Goal: Consume media (video, audio)

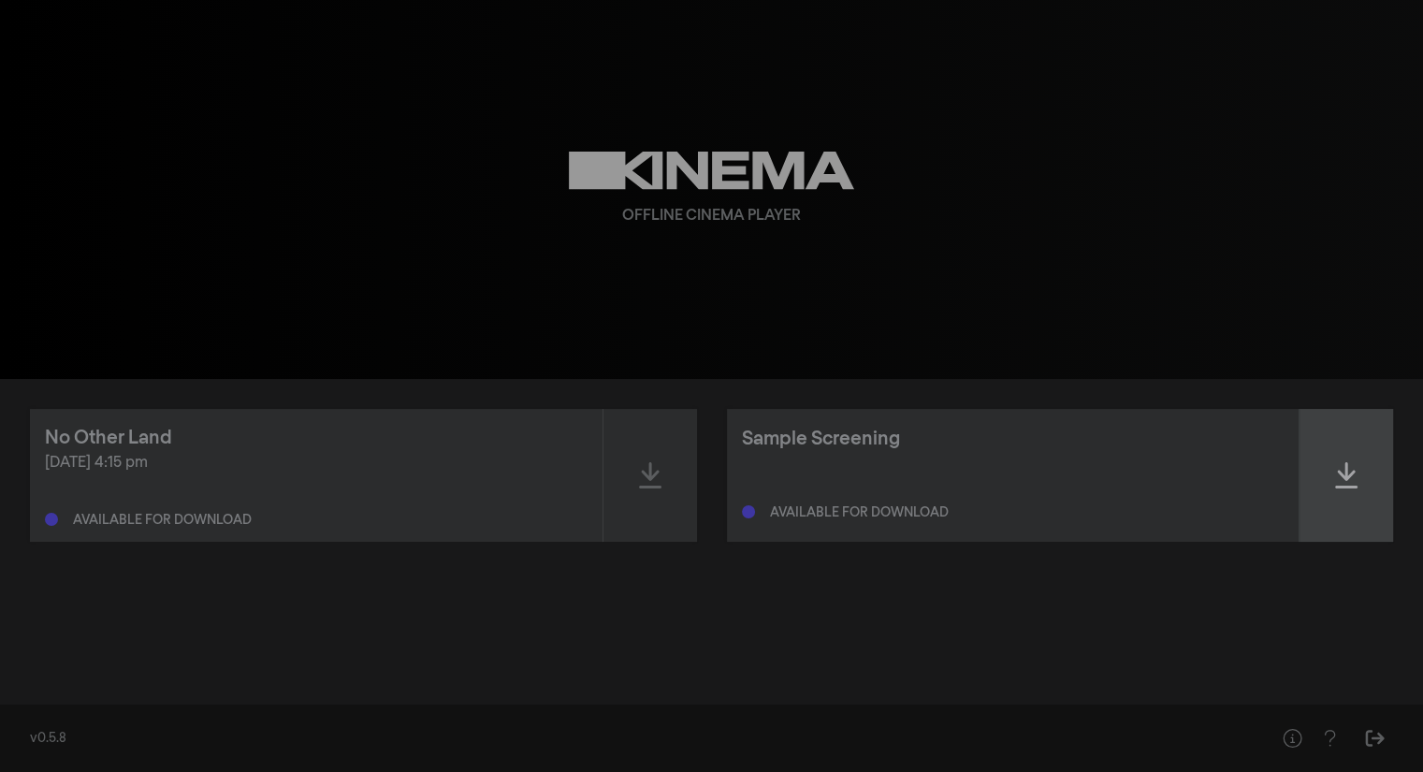
click at [1329, 482] on div at bounding box center [1347, 475] width 94 height 133
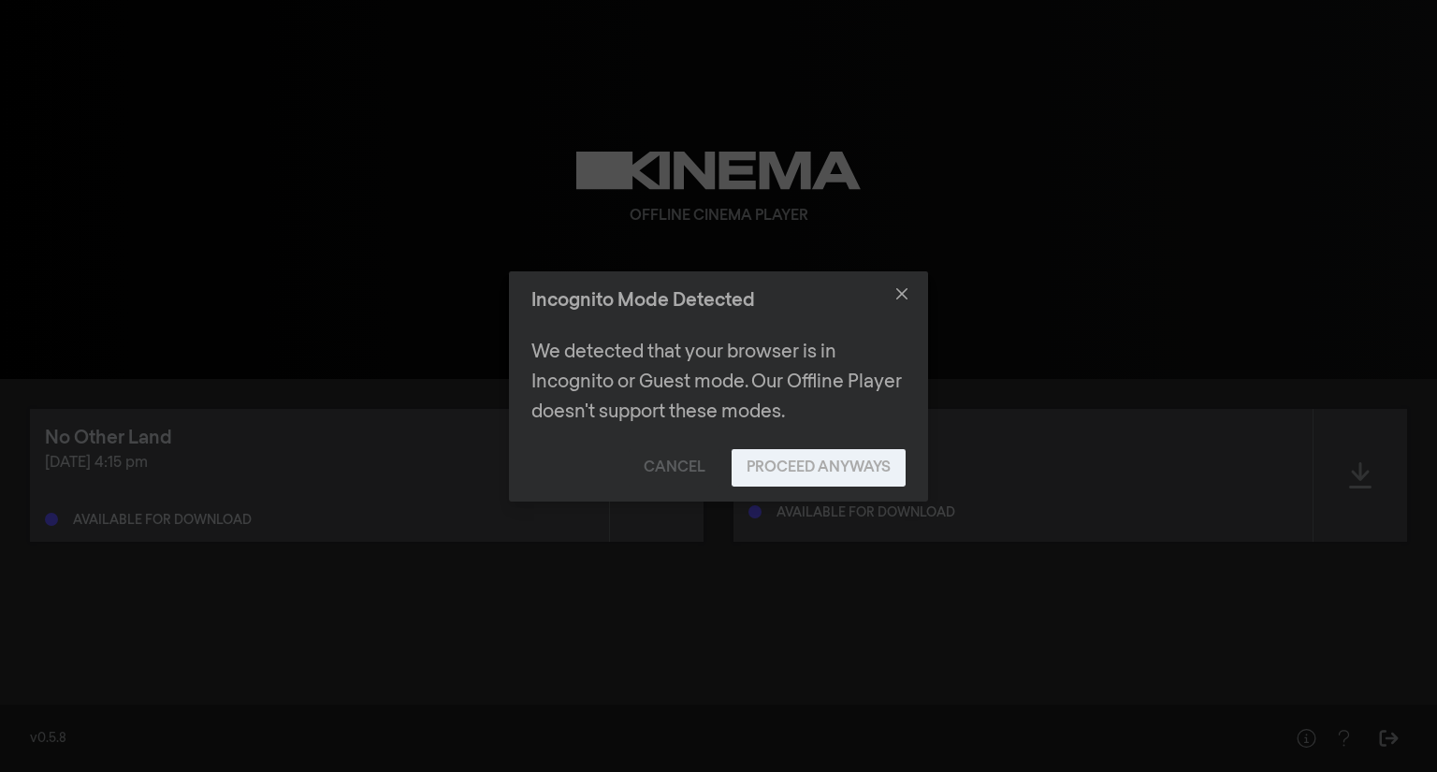
click at [828, 469] on button "Proceed Anyways" at bounding box center [819, 467] width 174 height 37
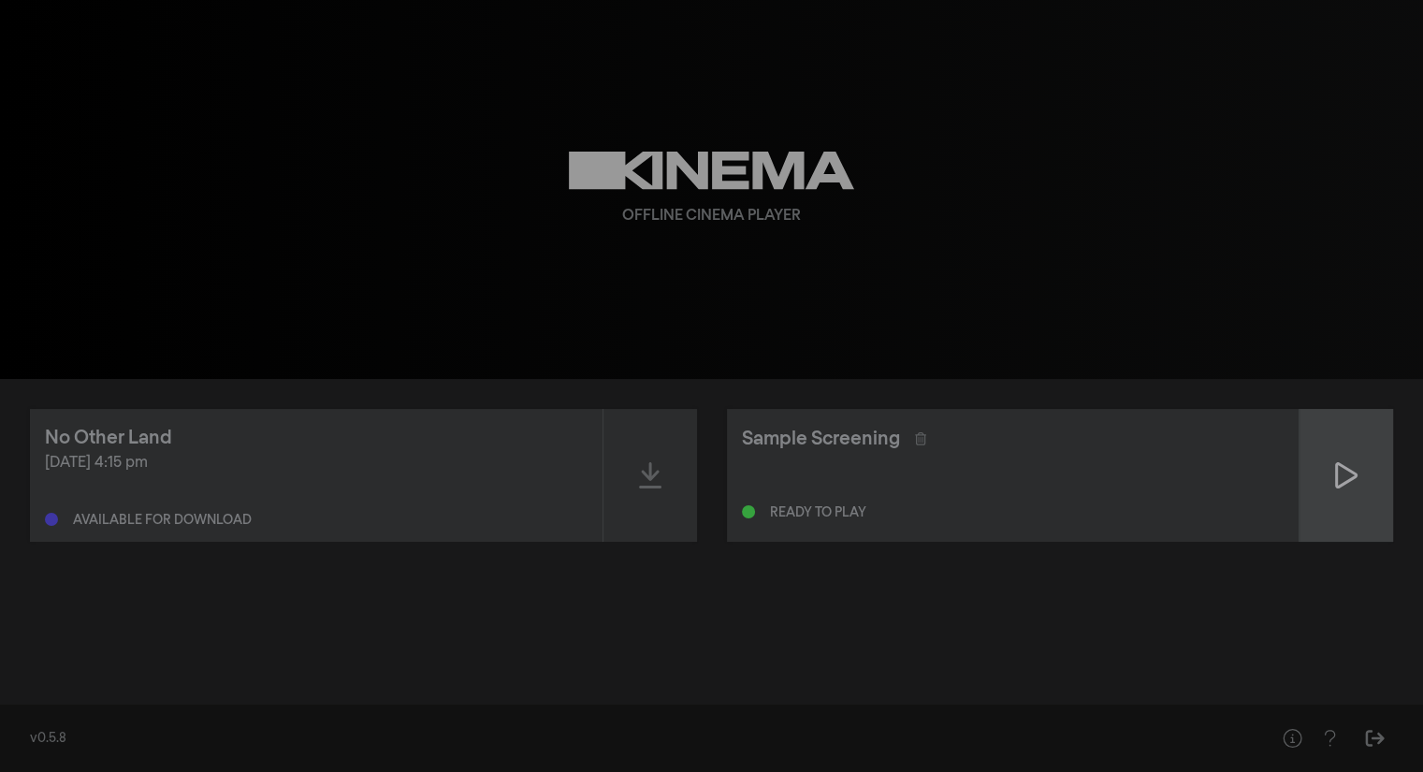
click at [1348, 470] on icon at bounding box center [1346, 475] width 22 height 26
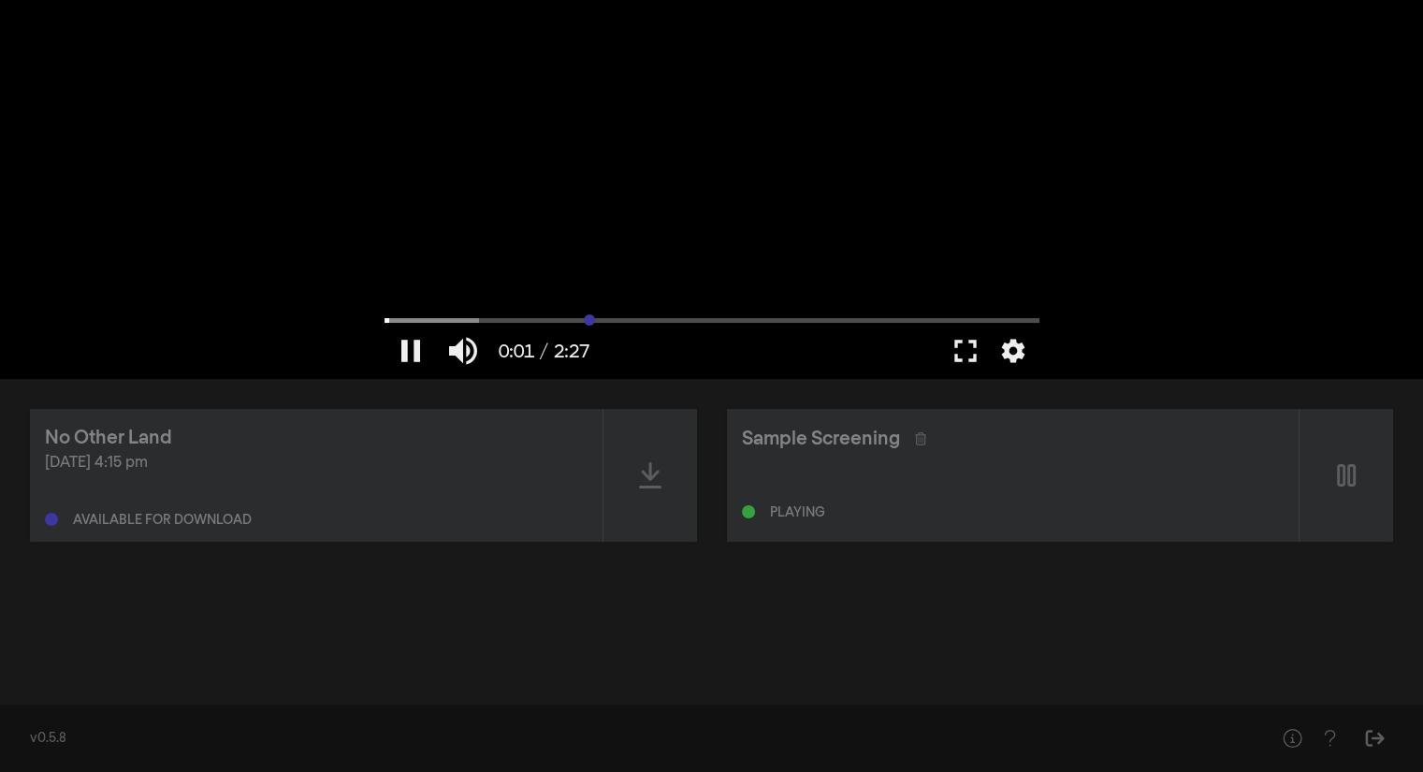
click at [590, 325] on input "Seek" at bounding box center [712, 319] width 655 height 11
click at [672, 330] on div at bounding box center [769, 351] width 341 height 56
click at [734, 314] on div at bounding box center [712, 189] width 674 height 379
click at [771, 319] on input "Seek" at bounding box center [712, 319] width 655 height 11
click at [409, 354] on button "play_arrow" at bounding box center [411, 351] width 52 height 56
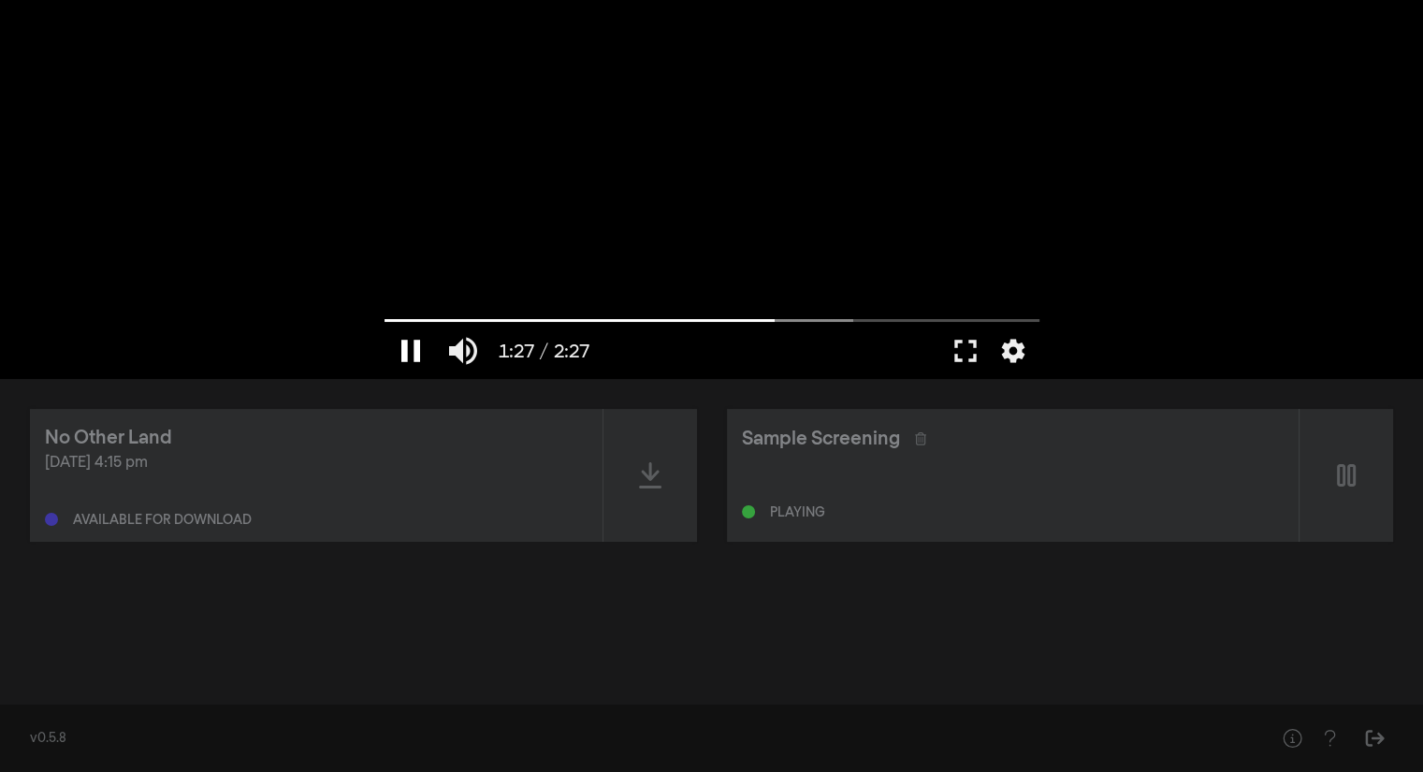
click at [409, 354] on button "pause" at bounding box center [411, 351] width 52 height 56
type input "87.61851"
click at [662, 486] on div at bounding box center [651, 475] width 94 height 133
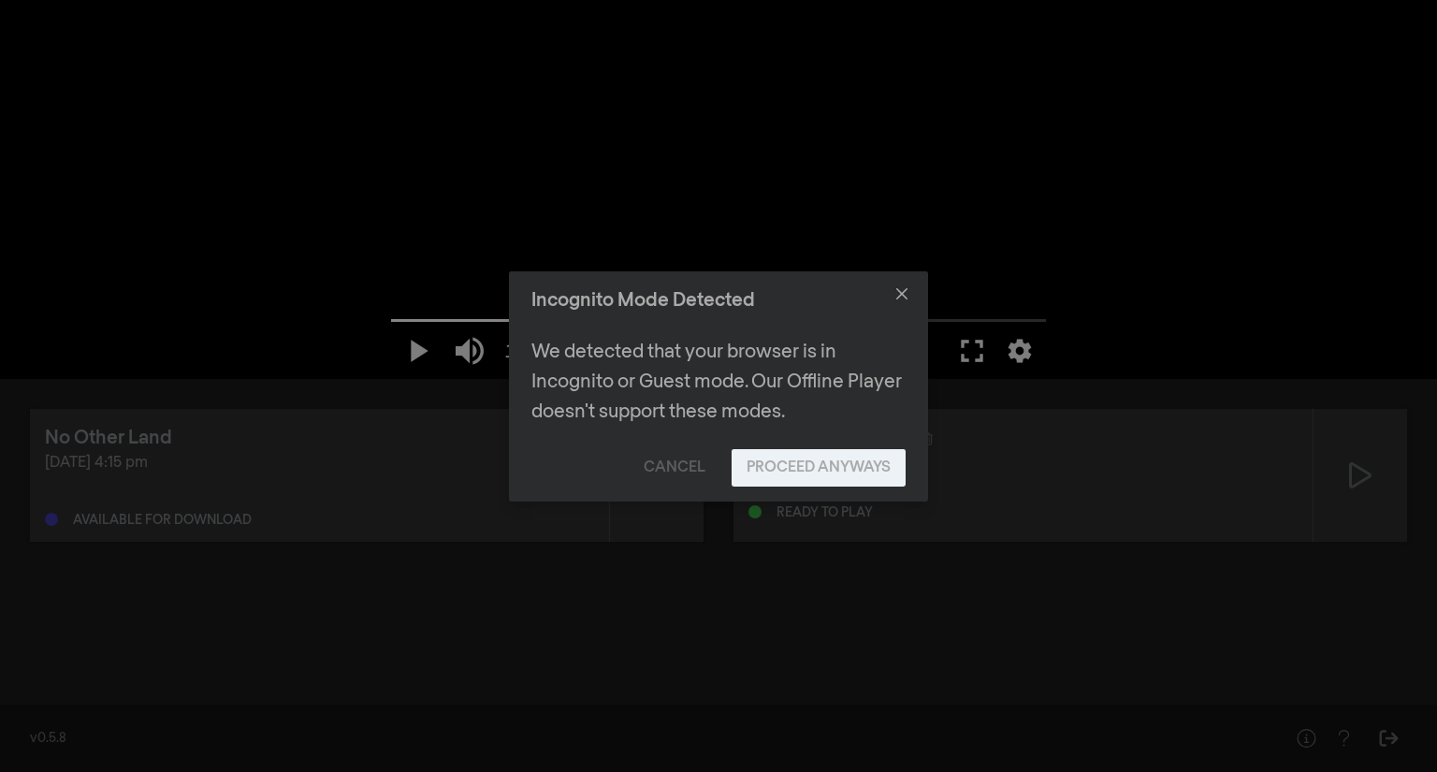
click at [780, 466] on button "Proceed Anyways" at bounding box center [819, 467] width 174 height 37
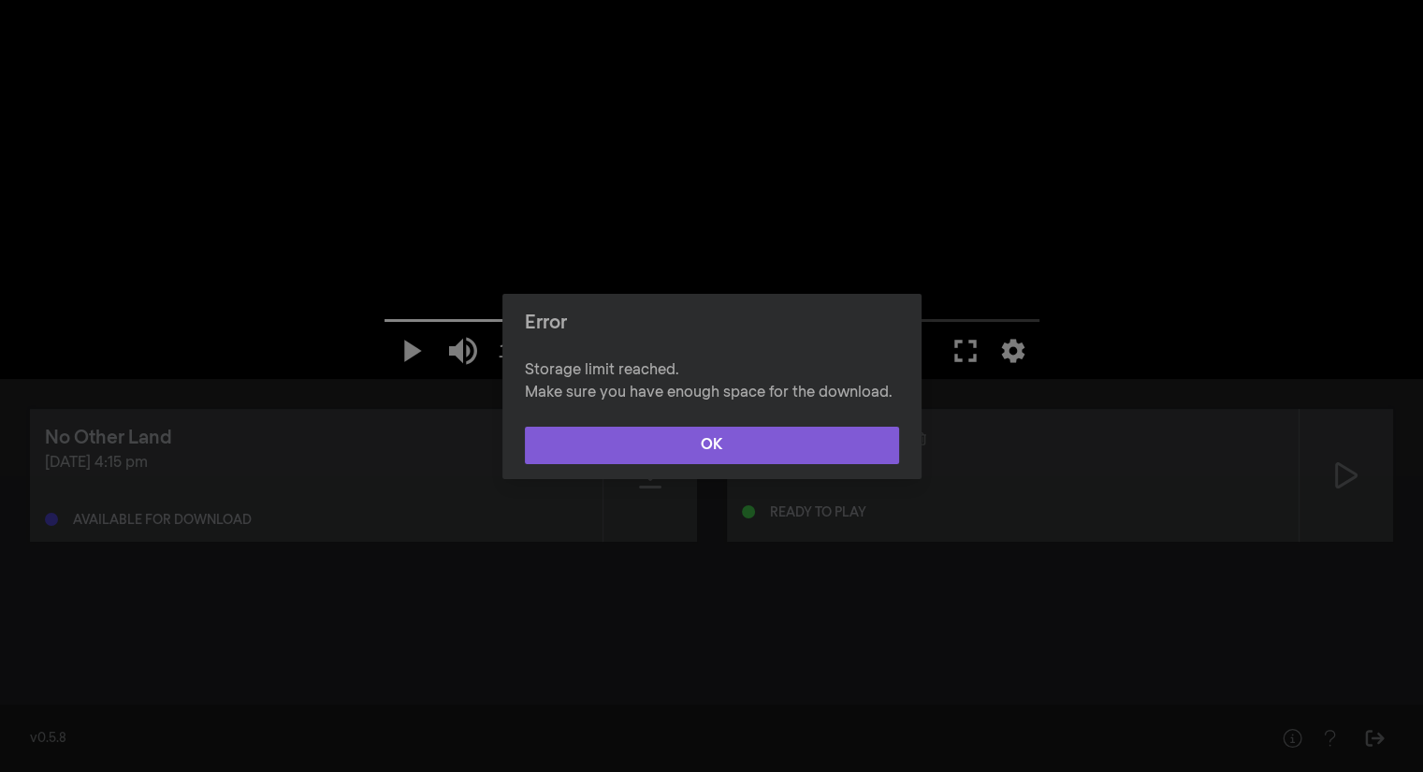
click at [764, 447] on button "OK" at bounding box center [712, 445] width 374 height 37
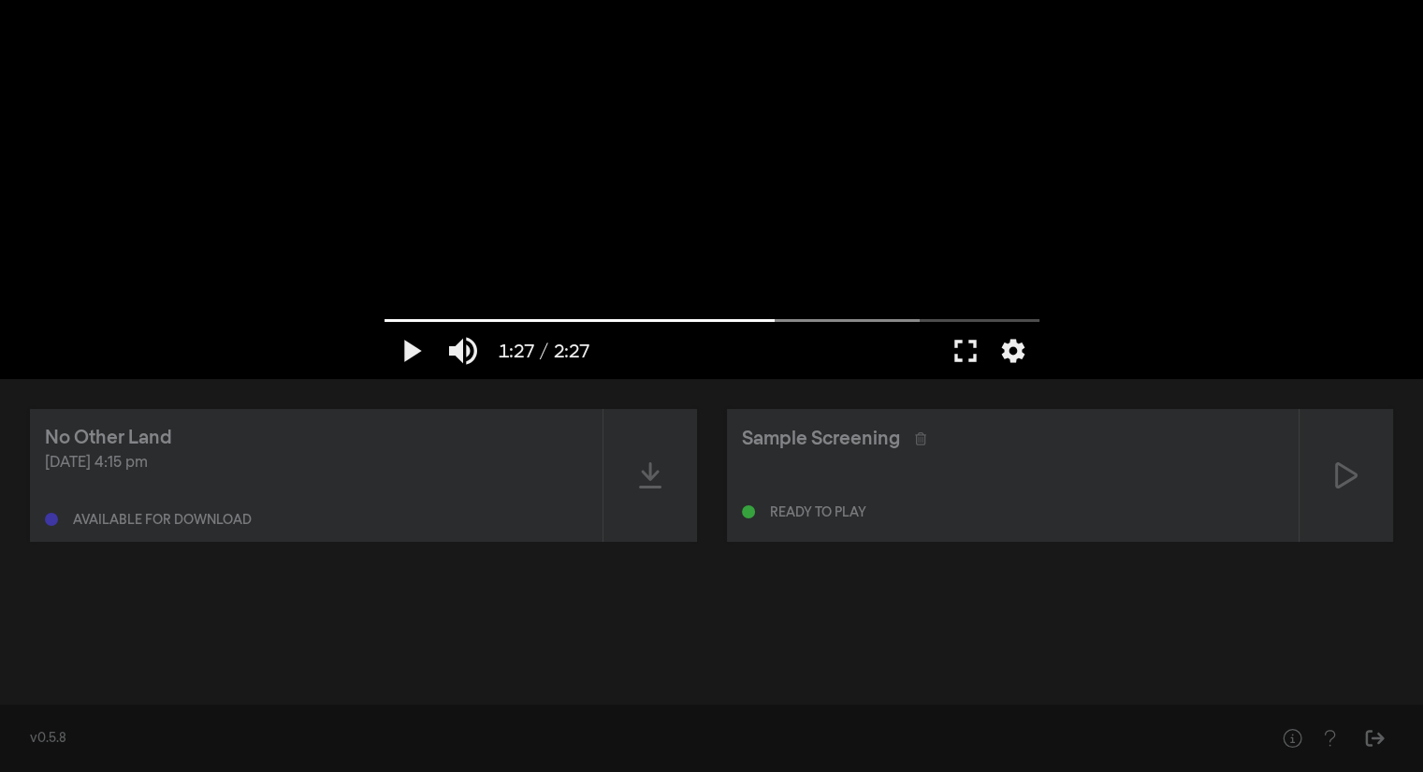
click at [243, 282] on div "play_arrow 1:27 / 2:27 volume_up fullscreen settings closed_caption Captions Of…" at bounding box center [711, 189] width 1423 height 379
click at [646, 474] on icon at bounding box center [650, 475] width 22 height 26
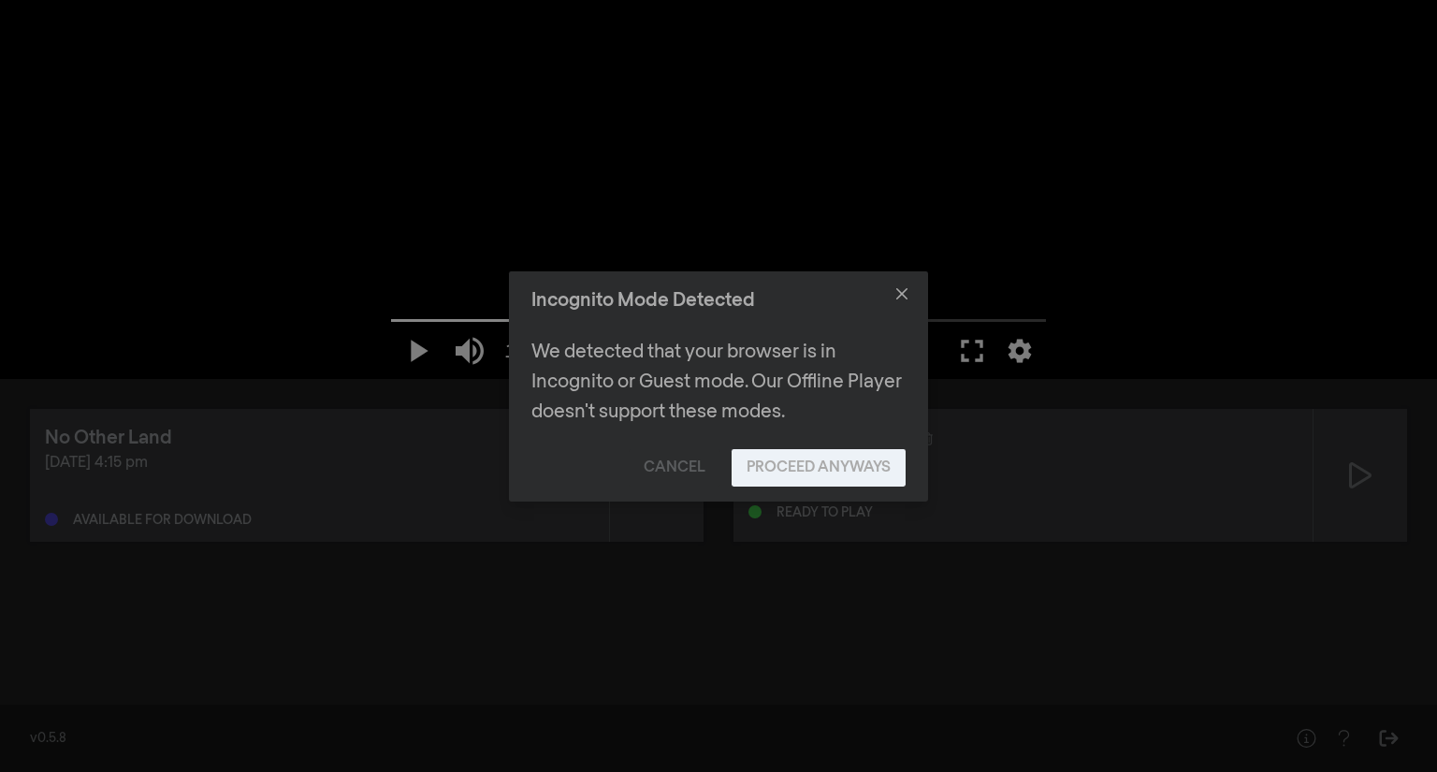
click at [766, 460] on button "Proceed Anyways" at bounding box center [819, 467] width 174 height 37
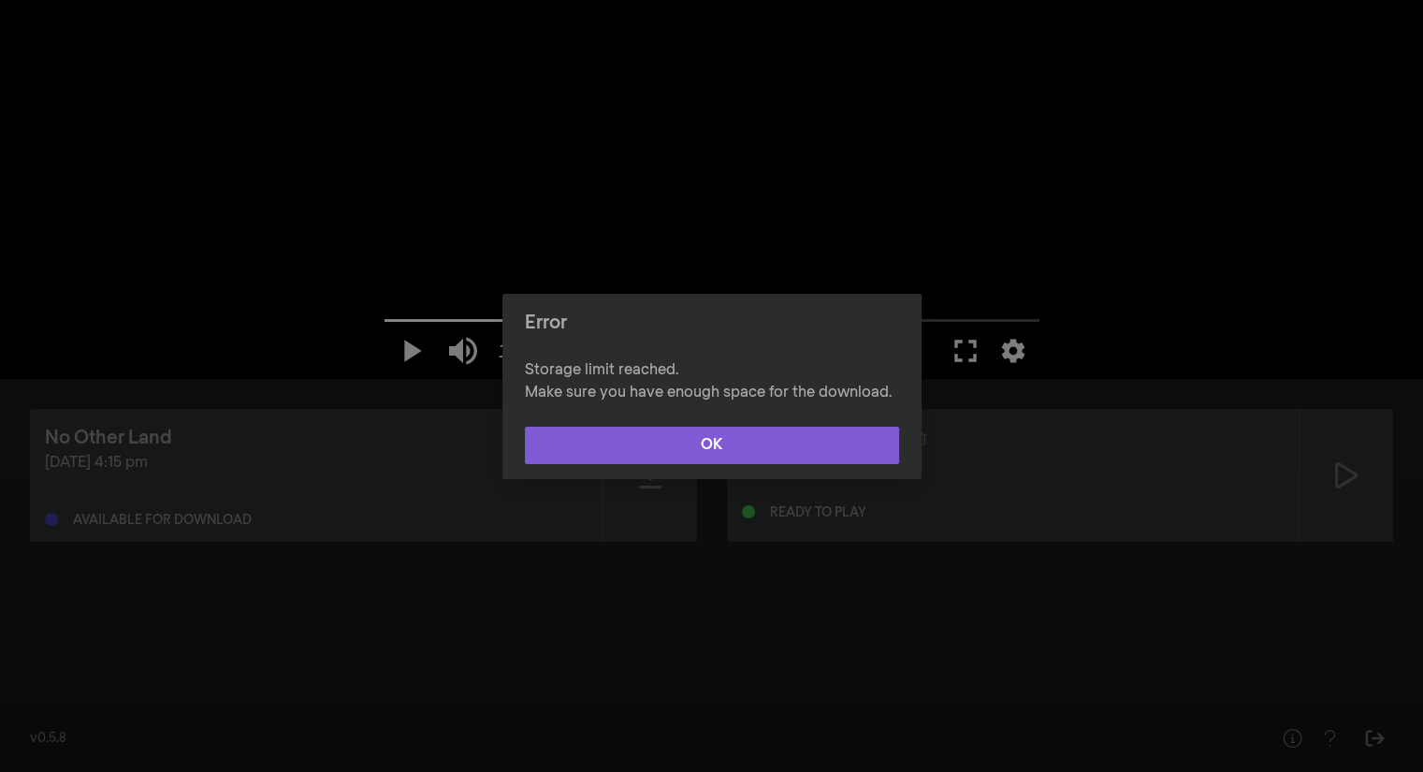
click at [706, 447] on button "OK" at bounding box center [712, 445] width 374 height 37
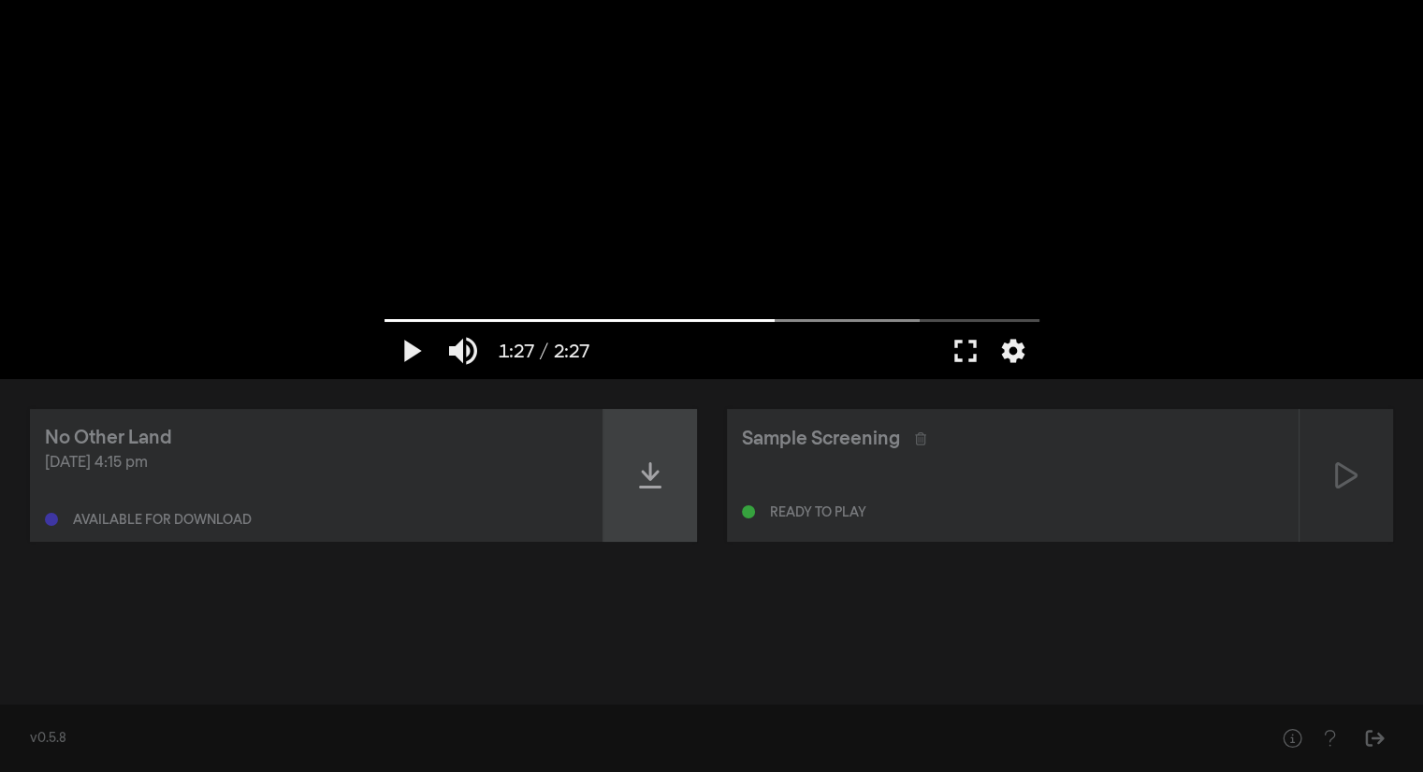
click at [666, 484] on div at bounding box center [651, 475] width 94 height 133
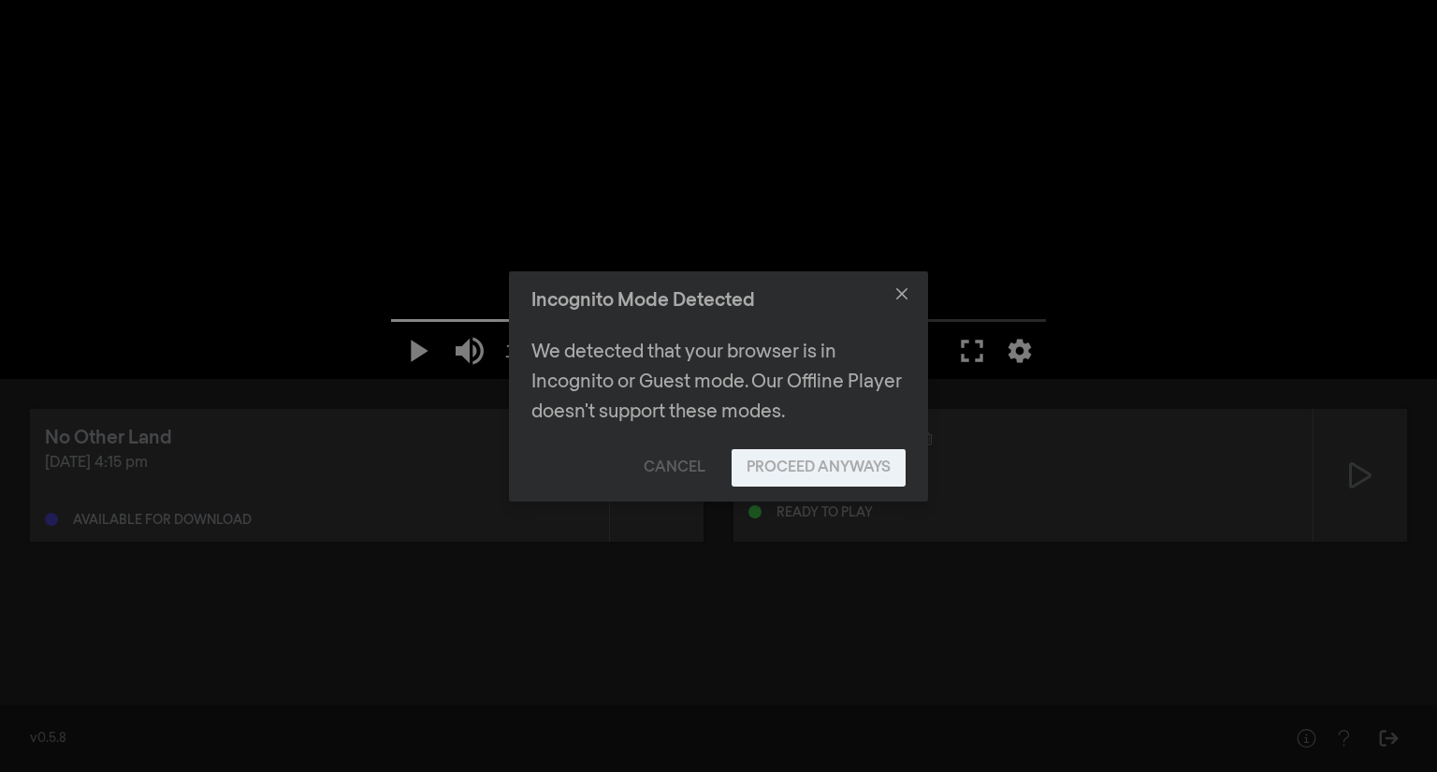
click at [769, 476] on button "Proceed Anyways" at bounding box center [819, 467] width 174 height 37
